Goal: Task Accomplishment & Management: Use online tool/utility

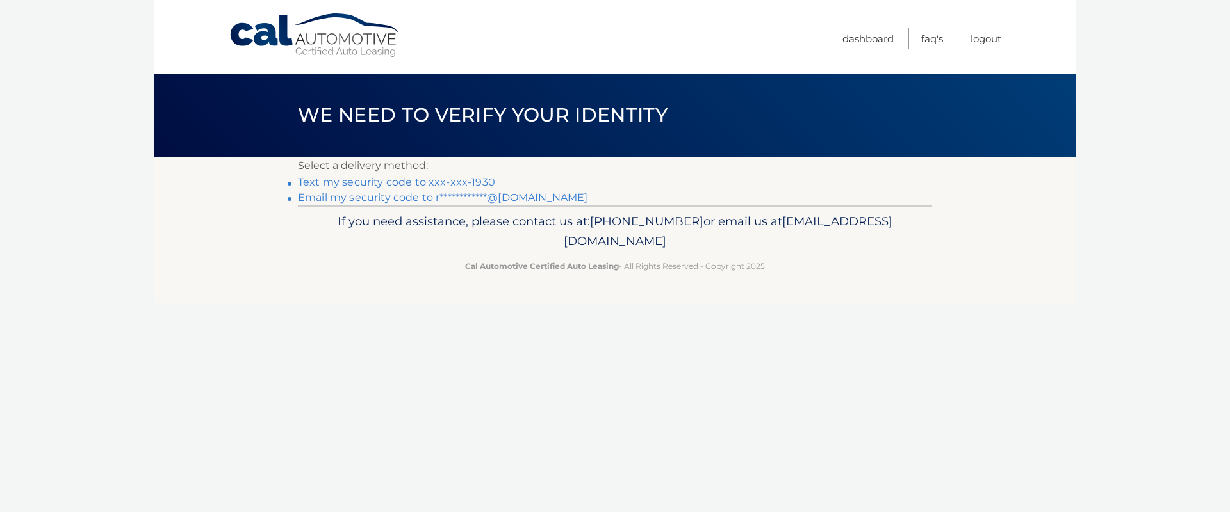
click at [468, 181] on link "Text my security code to xxx-xxx-1930" at bounding box center [396, 182] width 197 height 12
click at [468, 180] on link "Text my security code to xxx-xxx-1930" at bounding box center [396, 182] width 197 height 12
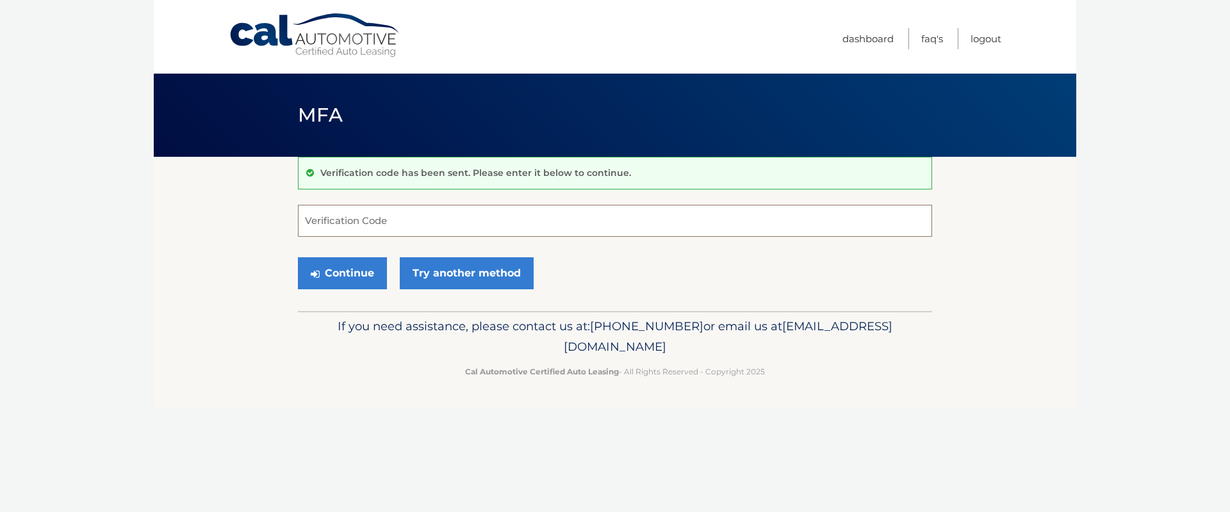
drag, startPoint x: 459, startPoint y: 207, endPoint x: 458, endPoint y: 213, distance: 6.4
click at [459, 210] on input "Verification Code" at bounding box center [615, 221] width 634 height 32
type input "643871"
click at [298, 258] on button "Continue" at bounding box center [342, 274] width 89 height 32
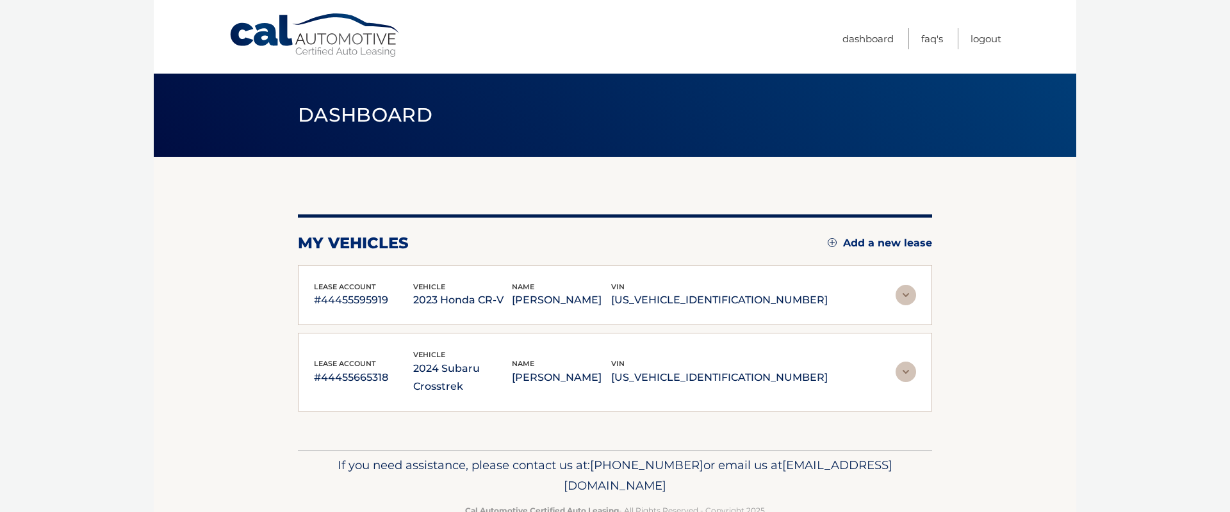
click at [899, 362] on img at bounding box center [906, 372] width 20 height 20
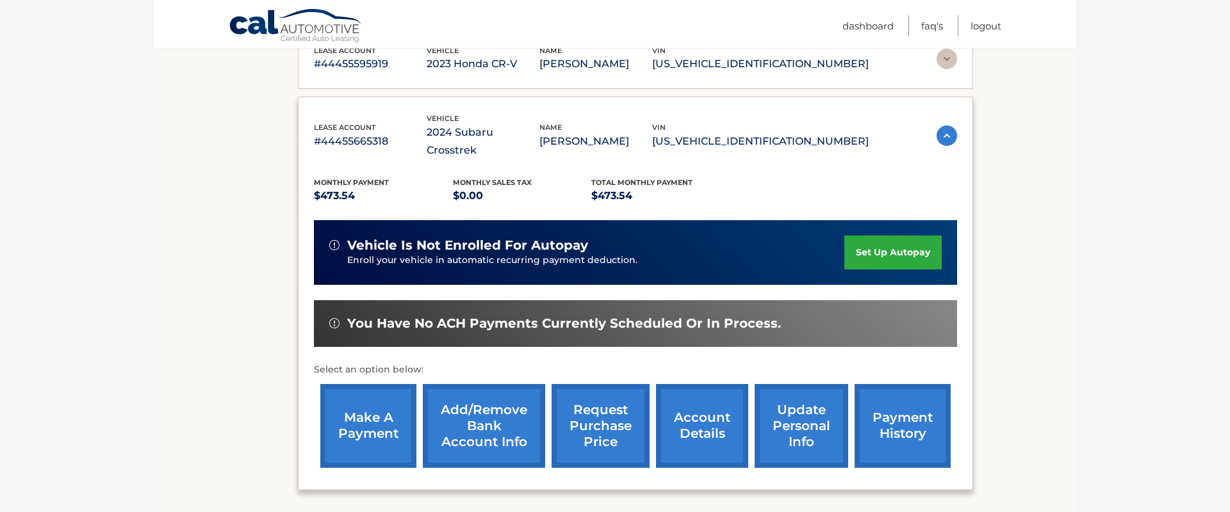
scroll to position [254, 0]
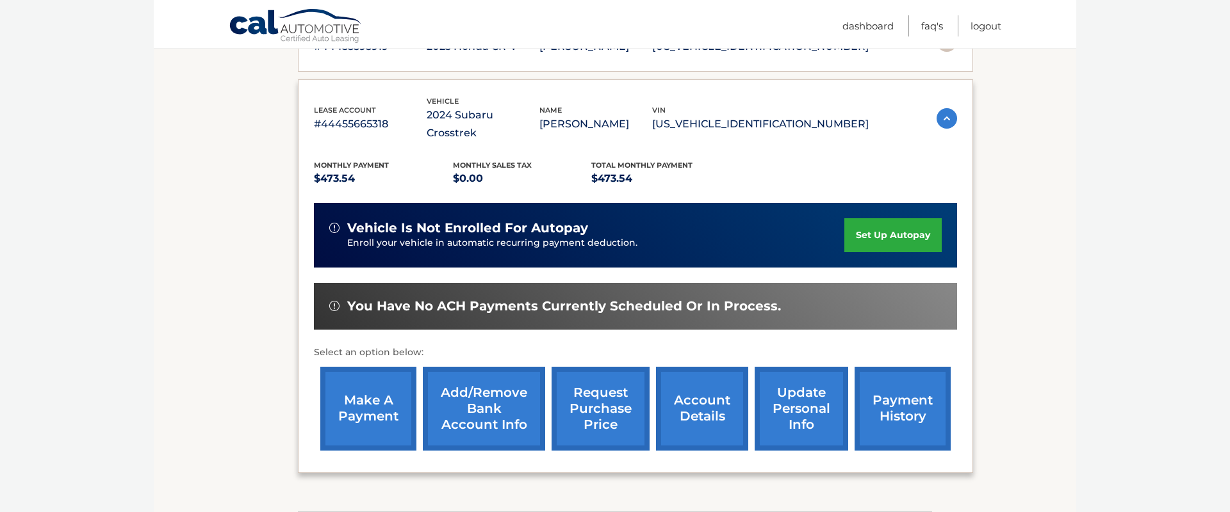
click at [380, 384] on link "make a payment" at bounding box center [368, 409] width 96 height 84
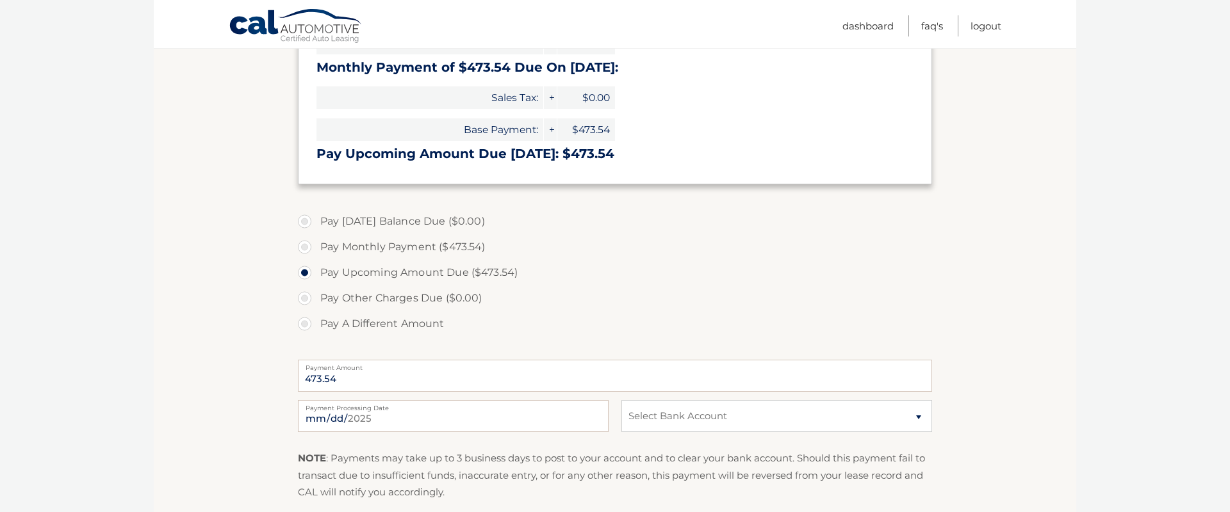
scroll to position [248, 0]
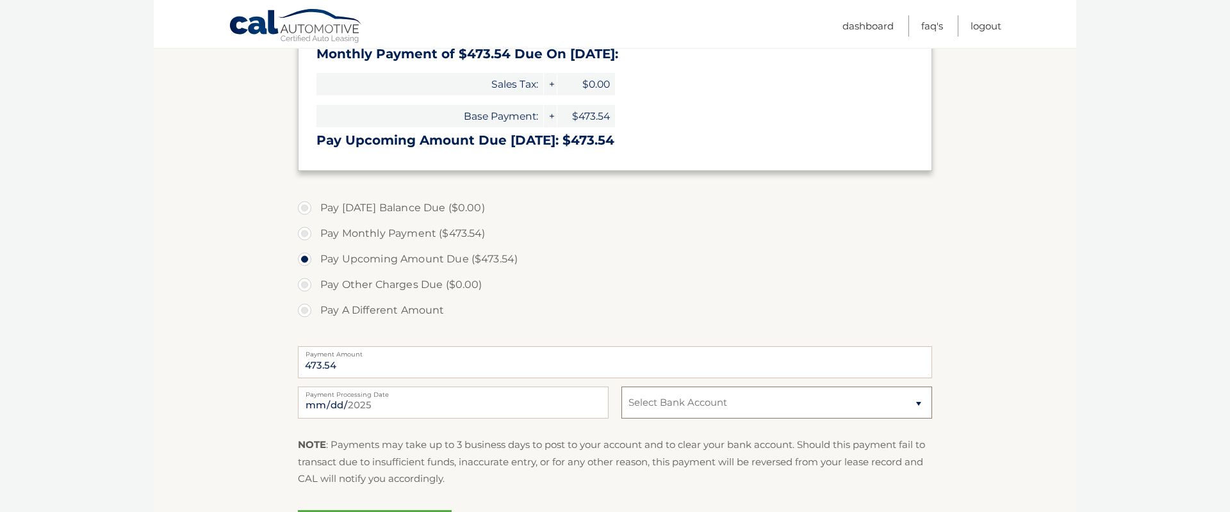
click at [808, 406] on select "Select Bank Account Checking JPMORGAN CHASE BANK, NA *****7836 Checking JPMORGA…" at bounding box center [776, 403] width 311 height 32
select select "ZGE3Zjc3MjMtMzMwZi00ZmRmLTljYmEtZjIwNTgwNzIwYmE5"
click at [621, 387] on select "Select Bank Account Checking JPMORGAN CHASE BANK, NA *****7836 Checking JPMORGA…" at bounding box center [776, 403] width 311 height 32
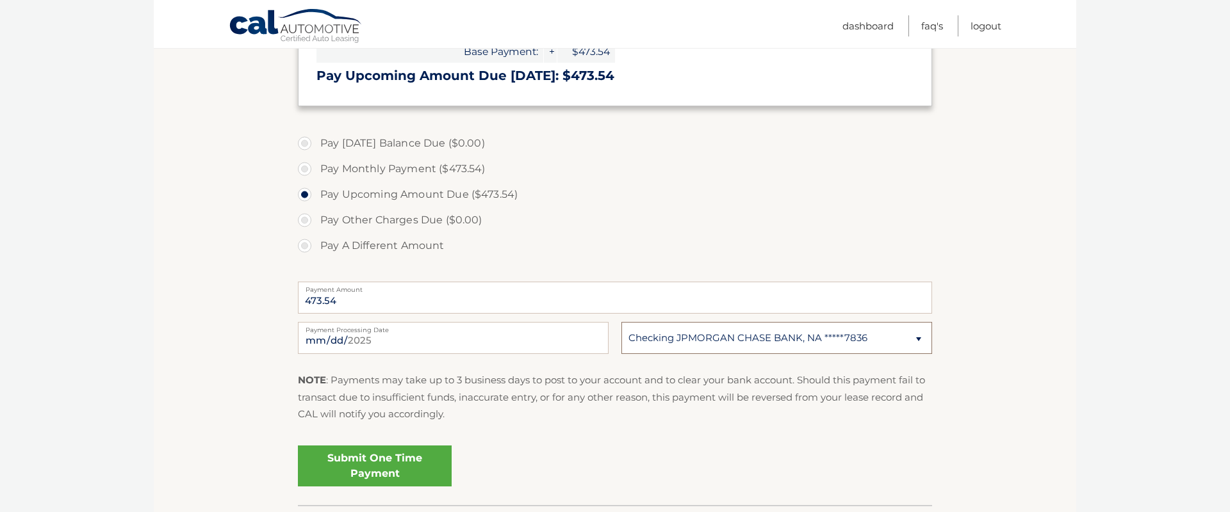
scroll to position [315, 0]
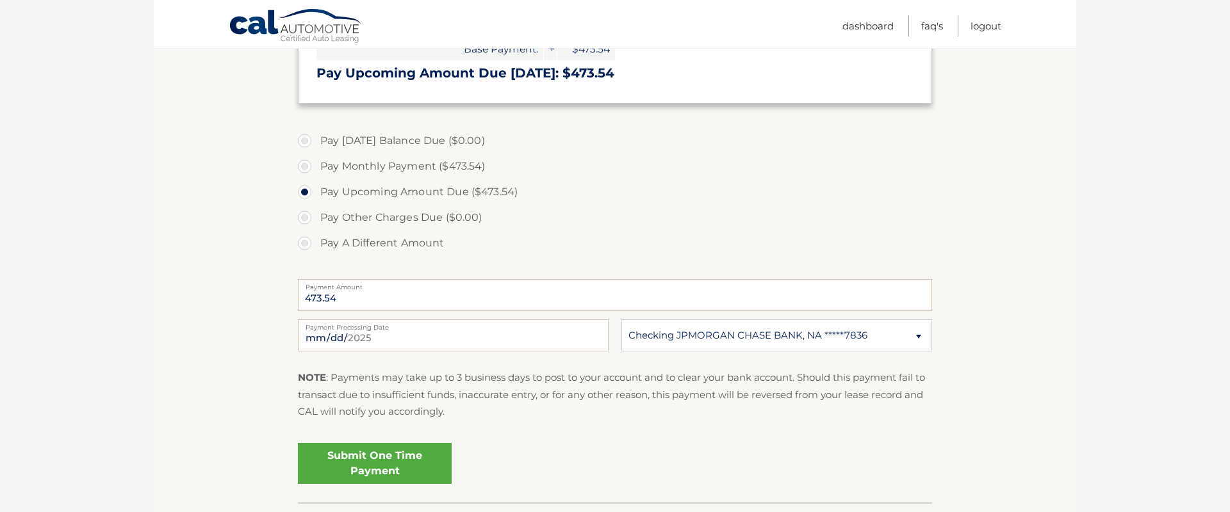
click at [363, 461] on link "Submit One Time Payment" at bounding box center [375, 463] width 154 height 41
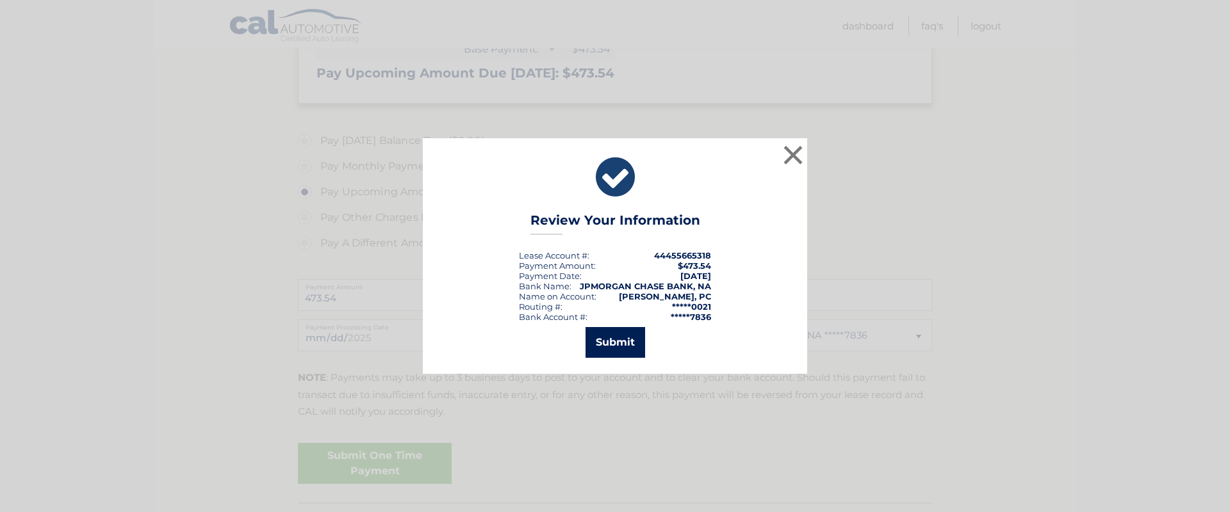
click at [620, 338] on button "Submit" at bounding box center [616, 342] width 60 height 31
